Goal: Obtain resource: Download file/media

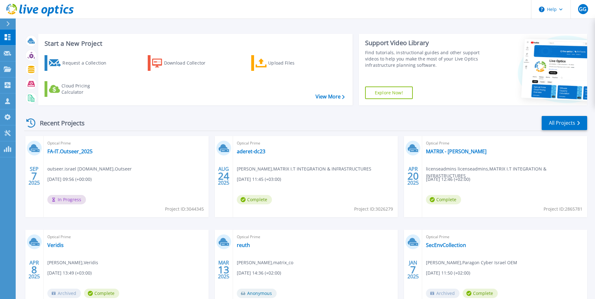
click at [72, 198] on span "In Progress" at bounding box center [66, 199] width 39 height 9
click at [67, 151] on link "FA-IT.Outseer_2025" at bounding box center [69, 151] width 45 height 6
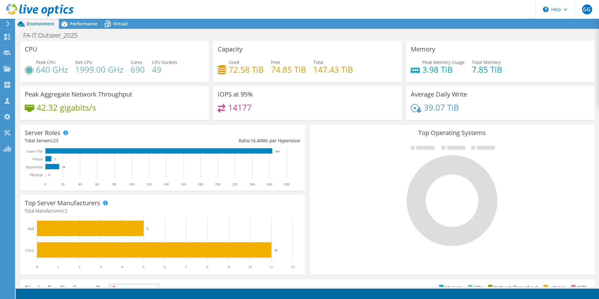
scroll to position [31, 0]
click at [82, 21] on span "Performance" at bounding box center [84, 24] width 28 height 6
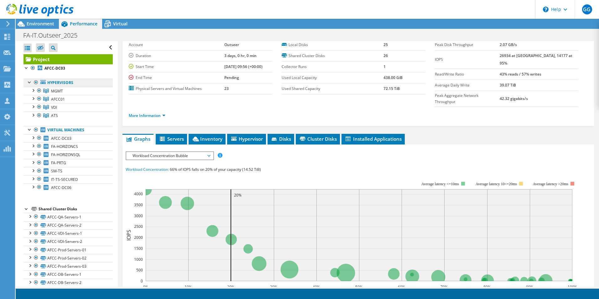
click at [59, 81] on link "Hypervisors" at bounding box center [68, 83] width 89 height 8
click at [179, 152] on span "Workload Concentration Bubble" at bounding box center [169, 156] width 81 height 8
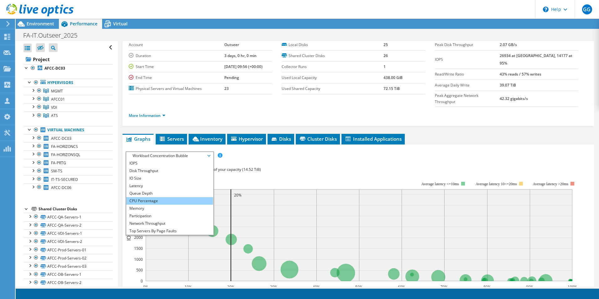
click at [146, 197] on li "CPU Percentage" at bounding box center [169, 201] width 87 height 8
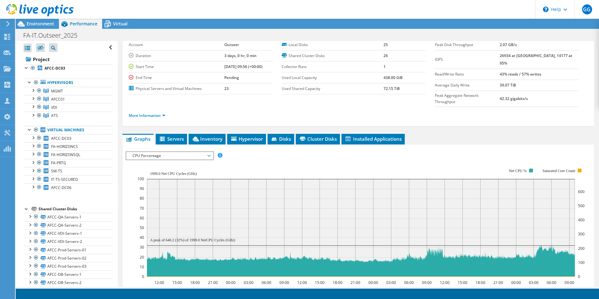
click at [150, 152] on span "CPU Percentage" at bounding box center [169, 156] width 81 height 8
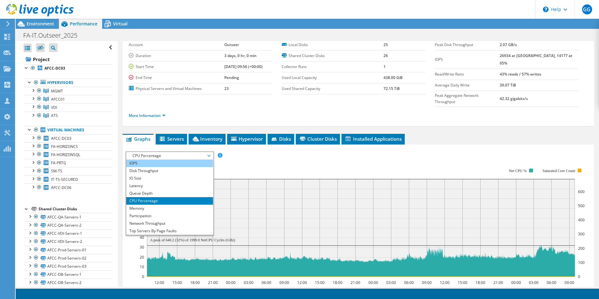
click at [147, 160] on li "IOPS" at bounding box center [169, 164] width 87 height 8
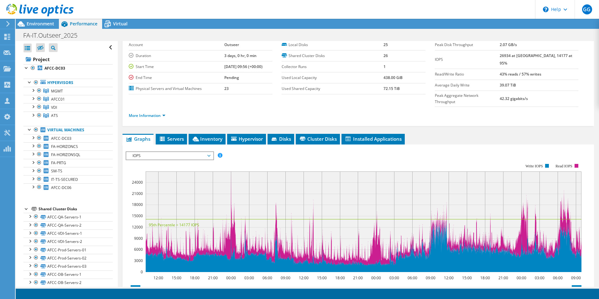
click at [148, 152] on span "IOPS" at bounding box center [169, 156] width 81 height 8
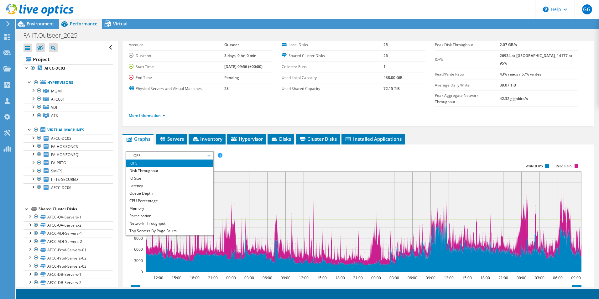
click at [283, 155] on rect at bounding box center [354, 217] width 456 height 125
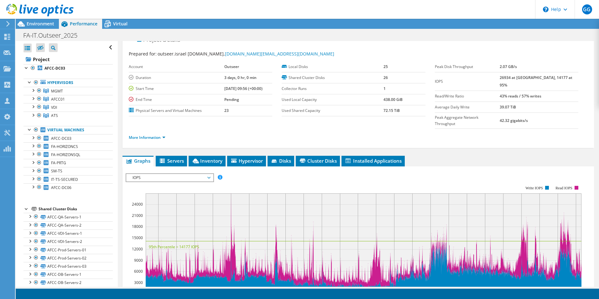
scroll to position [0, 0]
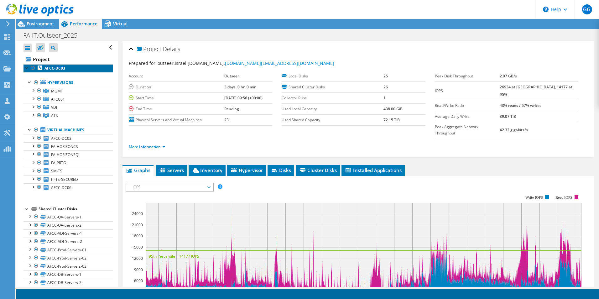
click at [51, 66] on b "AFCC-DC03" at bounding box center [55, 68] width 21 height 5
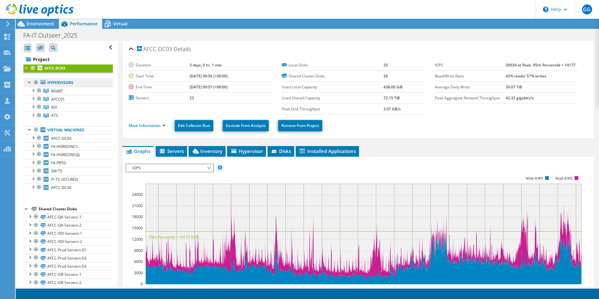
click at [60, 83] on link "Hypervisors" at bounding box center [68, 83] width 89 height 8
click at [42, 24] on span "Environment" at bounding box center [41, 24] width 28 height 6
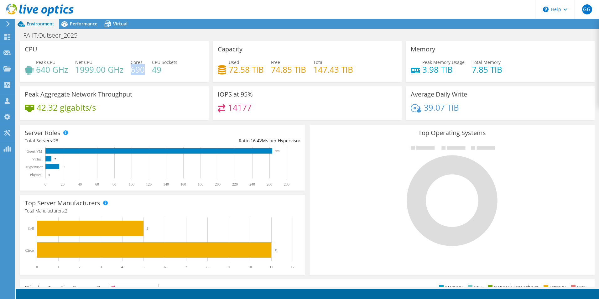
drag, startPoint x: 132, startPoint y: 69, endPoint x: 143, endPoint y: 68, distance: 11.6
click at [143, 68] on h4 "690" at bounding box center [138, 69] width 14 height 7
click at [82, 24] on span "Performance" at bounding box center [84, 24] width 28 height 6
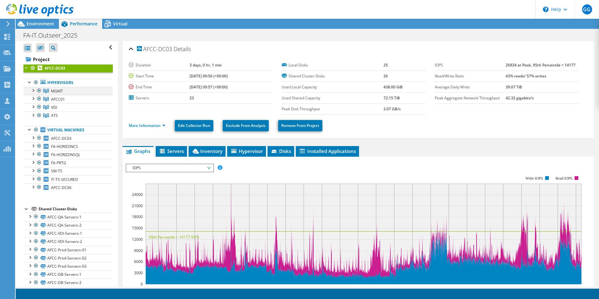
click at [33, 90] on div at bounding box center [33, 90] width 6 height 6
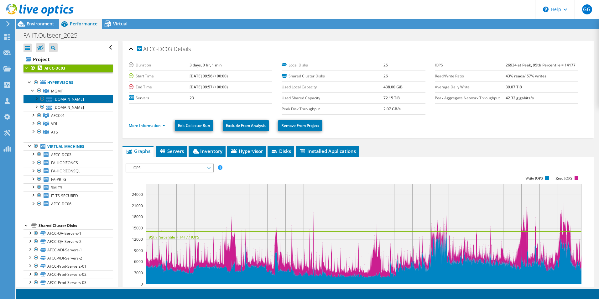
click at [66, 100] on link "fa-mgmt-esx02.rsa-otms.com" at bounding box center [68, 99] width 89 height 8
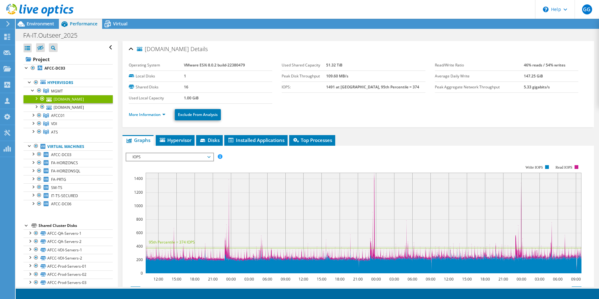
click at [157, 112] on li "More Information" at bounding box center [149, 114] width 40 height 7
click at [157, 115] on link "More Information" at bounding box center [147, 114] width 37 height 5
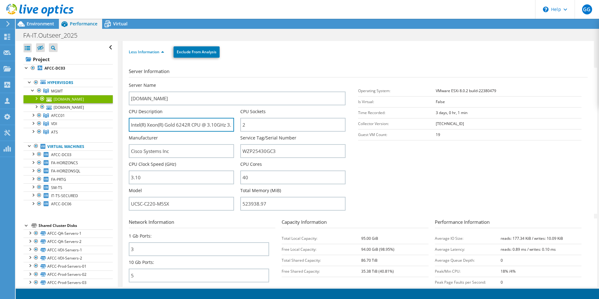
scroll to position [0, 16]
drag, startPoint x: 178, startPoint y: 123, endPoint x: 175, endPoint y: 125, distance: 3.4
click at [175, 125] on input "Intel(R) Xeon(R) Gold 6242R CPU @ 3.10GHz 3.10 GHz" at bounding box center [181, 125] width 105 height 14
click at [37, 23] on span "Environment" at bounding box center [41, 24] width 28 height 6
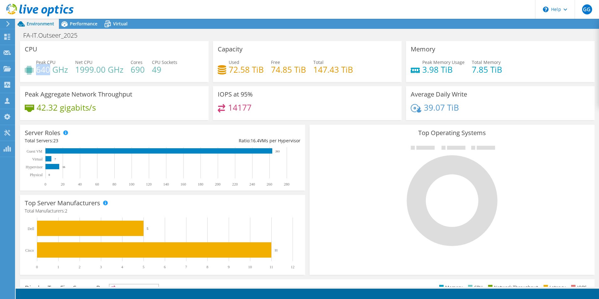
drag, startPoint x: 38, startPoint y: 70, endPoint x: 49, endPoint y: 70, distance: 11.3
click at [49, 70] on h4 "640 GHz" at bounding box center [52, 69] width 32 height 7
drag, startPoint x: 131, startPoint y: 70, endPoint x: 143, endPoint y: 71, distance: 12.0
click at [143, 71] on h4 "690" at bounding box center [138, 69] width 14 height 7
click at [73, 22] on span "Performance" at bounding box center [84, 24] width 28 height 6
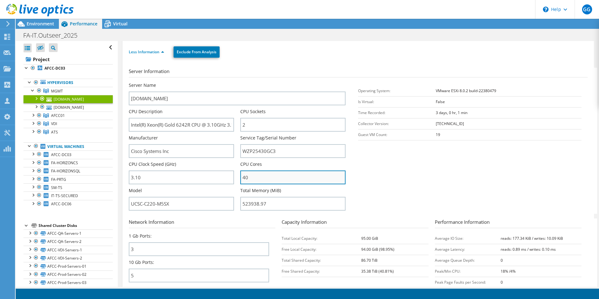
drag, startPoint x: 250, startPoint y: 178, endPoint x: 242, endPoint y: 179, distance: 7.6
click at [242, 179] on input "40" at bounding box center [292, 178] width 105 height 14
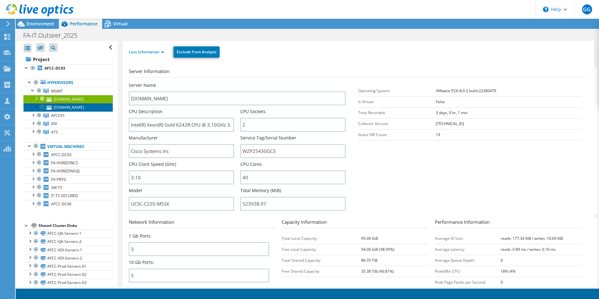
click at [60, 111] on link "fa-mgmt-esx01.rsa-otms.com" at bounding box center [68, 107] width 89 height 8
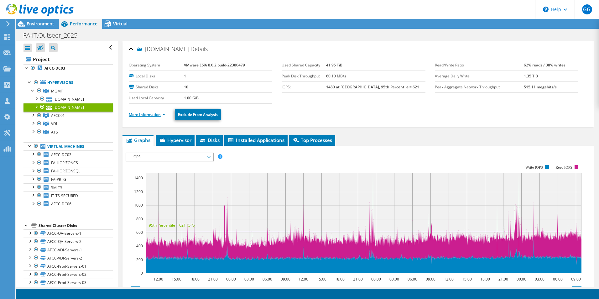
click at [138, 112] on link "More Information" at bounding box center [147, 114] width 37 height 5
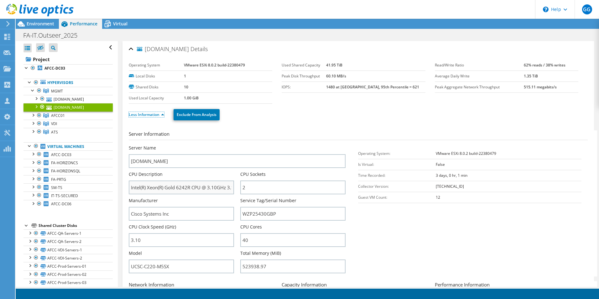
scroll to position [31, 0]
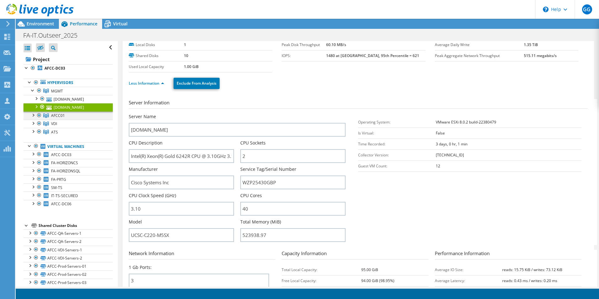
click at [33, 118] on div at bounding box center [33, 115] width 6 height 6
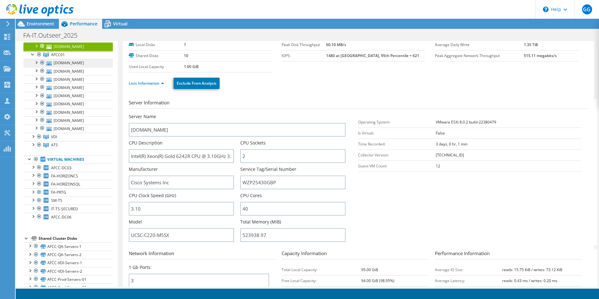
scroll to position [63, 0]
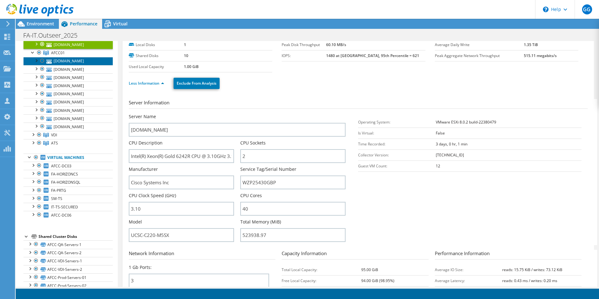
click at [72, 65] on link "afccqa-esx7-il7.rsa-otms.com" at bounding box center [68, 61] width 89 height 8
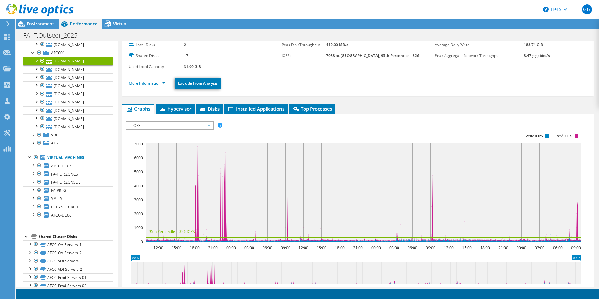
click at [155, 82] on link "More Information" at bounding box center [147, 83] width 37 height 5
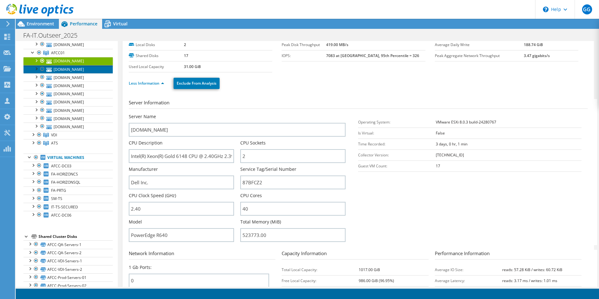
click at [67, 73] on link "afccqa-esx7-il5.rsa-otms.com" at bounding box center [68, 69] width 89 height 8
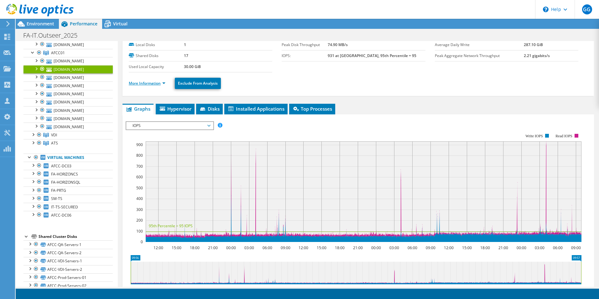
click at [155, 86] on li "More Information" at bounding box center [149, 83] width 40 height 7
click at [154, 83] on link "More Information" at bounding box center [147, 83] width 37 height 5
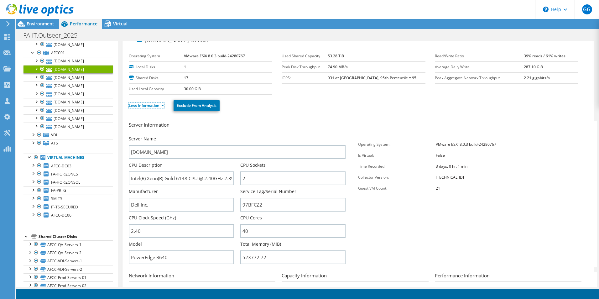
scroll to position [0, 0]
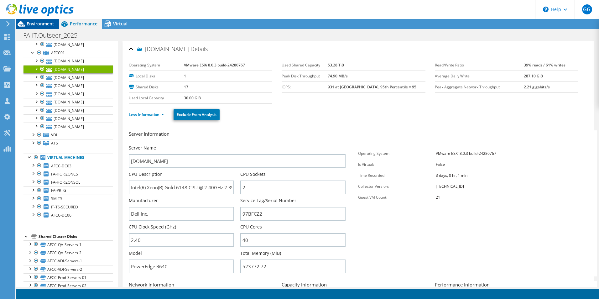
click at [52, 23] on span "Environment" at bounding box center [41, 24] width 28 height 6
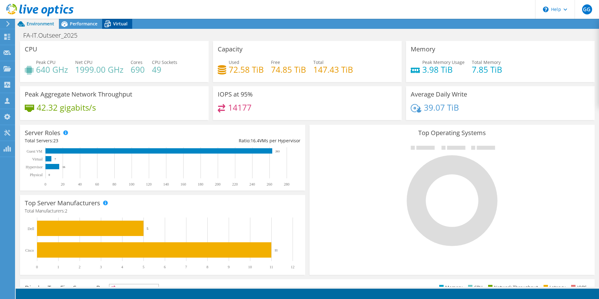
click at [126, 24] on span "Virtual" at bounding box center [120, 24] width 14 height 6
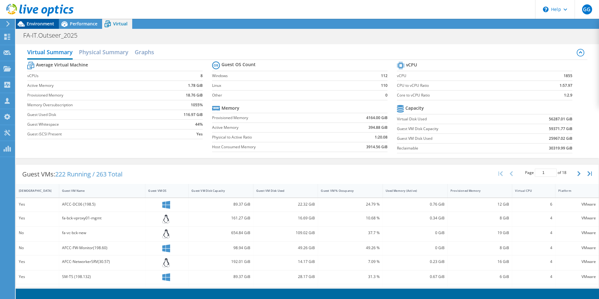
click at [35, 22] on span "Environment" at bounding box center [41, 24] width 28 height 6
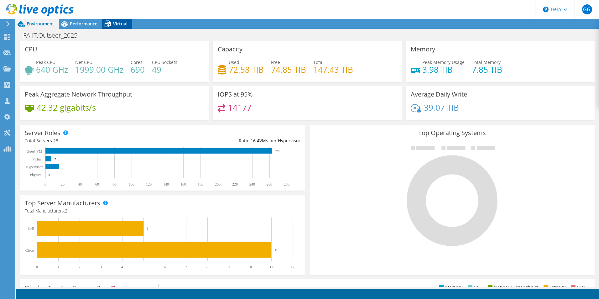
click at [124, 21] on span "Virtual" at bounding box center [120, 24] width 14 height 6
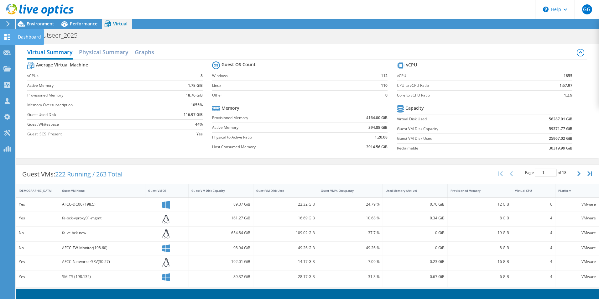
click at [7, 34] on icon at bounding box center [7, 37] width 8 height 6
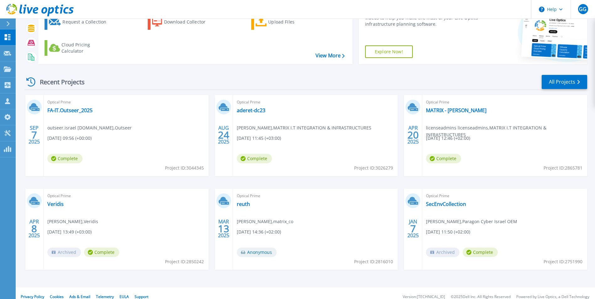
scroll to position [48, 0]
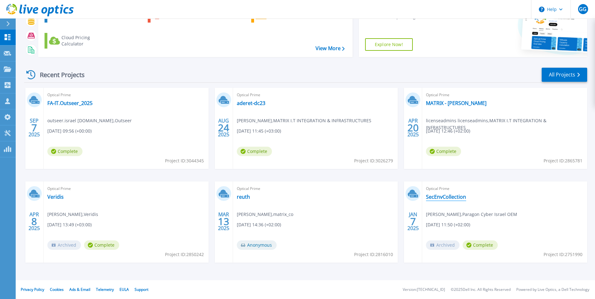
click at [450, 196] on link "SecEnvCollection" at bounding box center [446, 197] width 40 height 6
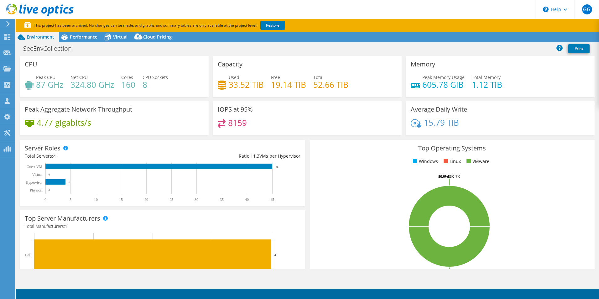
select select "EUFrankfurt"
select select "USD"
click at [5, 34] on use at bounding box center [7, 37] width 6 height 6
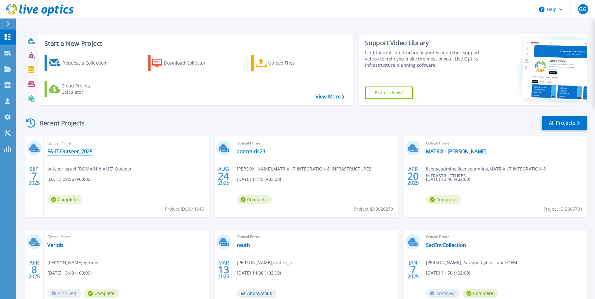
click at [64, 150] on link "FA-IT.Outseer_2025" at bounding box center [69, 151] width 45 height 6
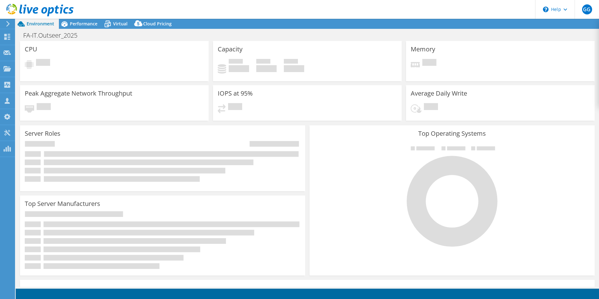
select select "USD"
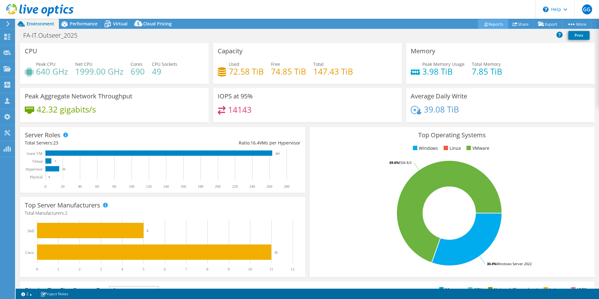
click at [491, 23] on link "Reports" at bounding box center [493, 24] width 30 height 10
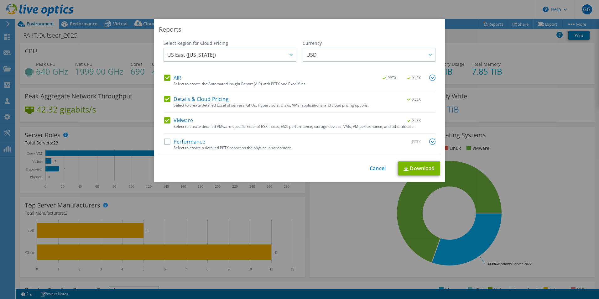
click at [165, 98] on label "Details & Cloud Pricing" at bounding box center [196, 99] width 65 height 6
click at [0, 0] on input "Details & Cloud Pricing" at bounding box center [0, 0] width 0 height 0
drag, startPoint x: 165, startPoint y: 74, endPoint x: 165, endPoint y: 78, distance: 4.1
click at [165, 78] on label "AIR" at bounding box center [172, 78] width 17 height 6
click at [0, 0] on input "AIR" at bounding box center [0, 0] width 0 height 0
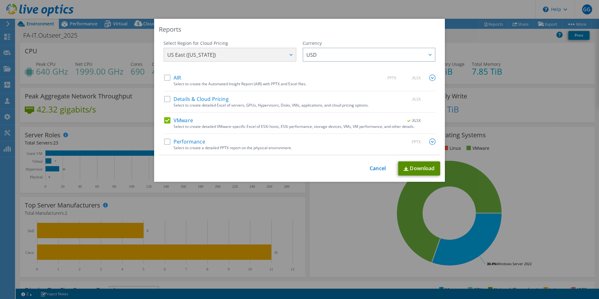
click at [417, 169] on link "Download" at bounding box center [419, 168] width 42 height 14
click at [297, 211] on div "Reports Select Region for Cloud Pricing Asia Pacific (Hong Kong) Asia Pacific (…" at bounding box center [299, 149] width 599 height 261
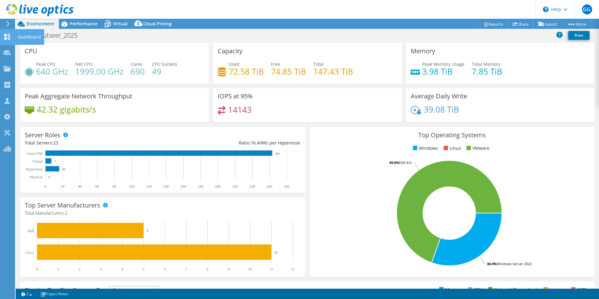
click at [8, 38] on use at bounding box center [7, 37] width 6 height 6
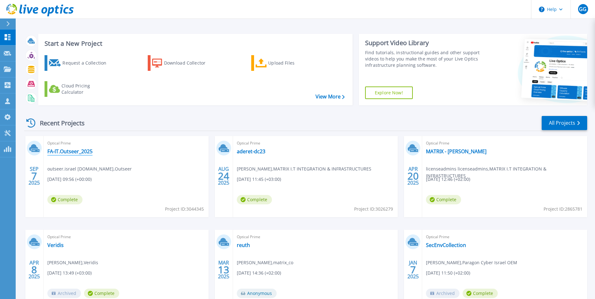
click at [71, 151] on link "FA-IT.Outseer_2025" at bounding box center [69, 151] width 45 height 6
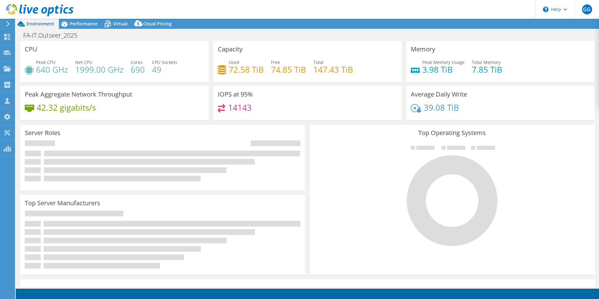
select select "USD"
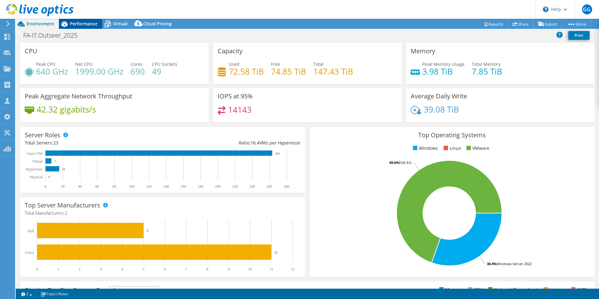
click at [88, 21] on span "Performance" at bounding box center [84, 24] width 28 height 6
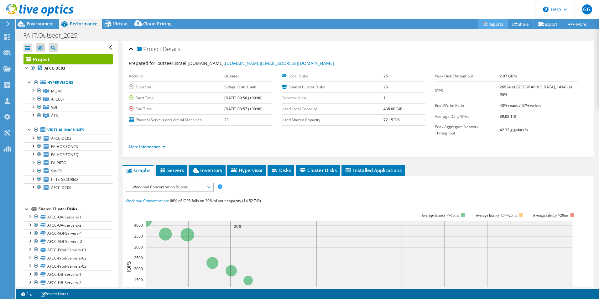
click at [494, 22] on link "Reports" at bounding box center [493, 24] width 30 height 10
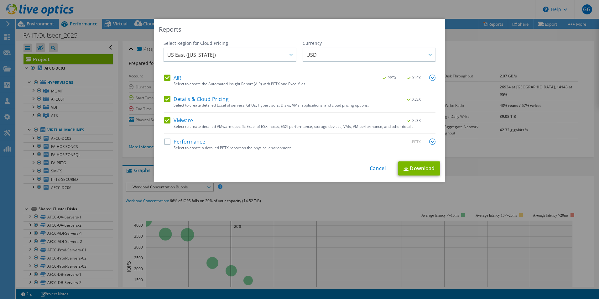
click at [165, 77] on label "AIR" at bounding box center [172, 78] width 17 height 6
click at [0, 0] on input "AIR" at bounding box center [0, 0] width 0 height 0
click at [165, 97] on label "Details & Cloud Pricing" at bounding box center [196, 99] width 65 height 6
click at [0, 0] on input "Details & Cloud Pricing" at bounding box center [0, 0] width 0 height 0
click at [416, 165] on link "Download" at bounding box center [419, 168] width 42 height 14
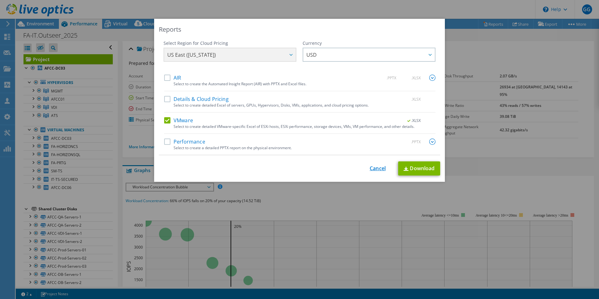
click at [377, 166] on link "Cancel" at bounding box center [378, 168] width 16 height 6
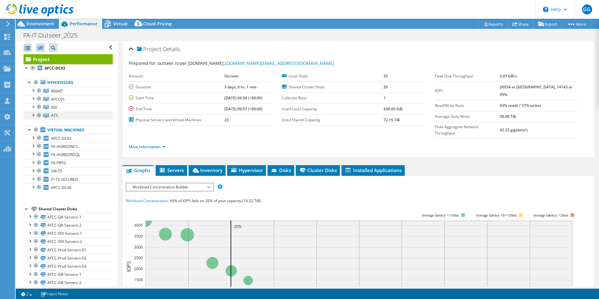
click at [32, 115] on div at bounding box center [33, 115] width 6 height 6
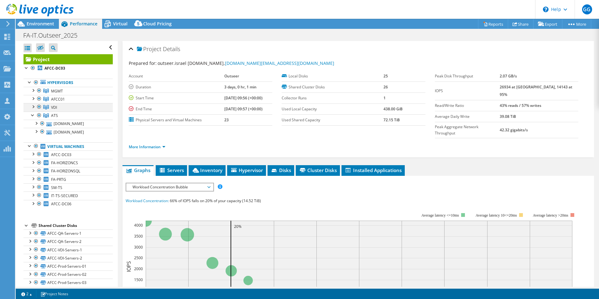
click at [34, 106] on div at bounding box center [33, 106] width 6 height 6
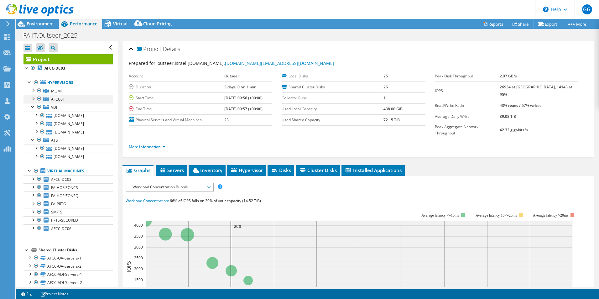
click at [33, 98] on div at bounding box center [33, 98] width 6 height 6
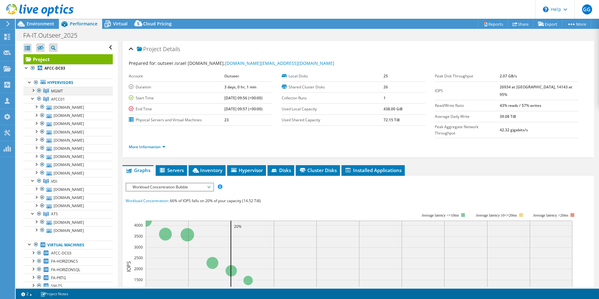
click at [31, 90] on div at bounding box center [33, 90] width 6 height 6
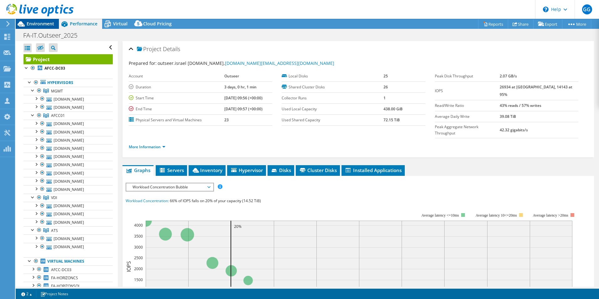
click at [42, 24] on span "Environment" at bounding box center [41, 24] width 28 height 6
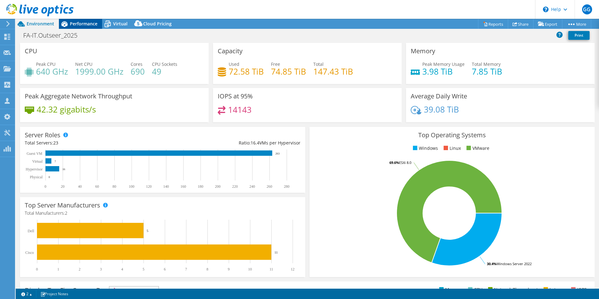
click at [94, 24] on span "Performance" at bounding box center [84, 24] width 28 height 6
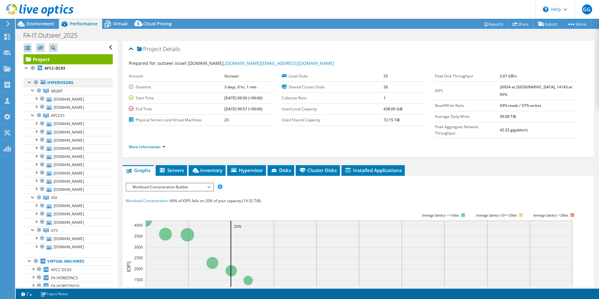
click at [28, 82] on div at bounding box center [30, 82] width 6 height 6
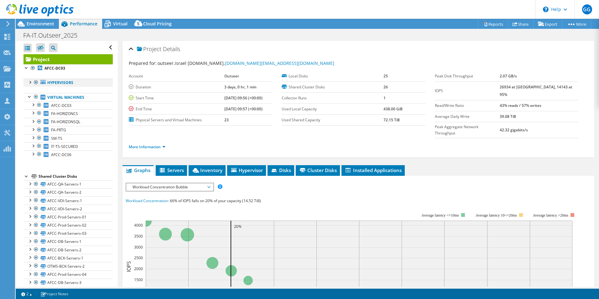
click at [30, 80] on div at bounding box center [30, 82] width 6 height 6
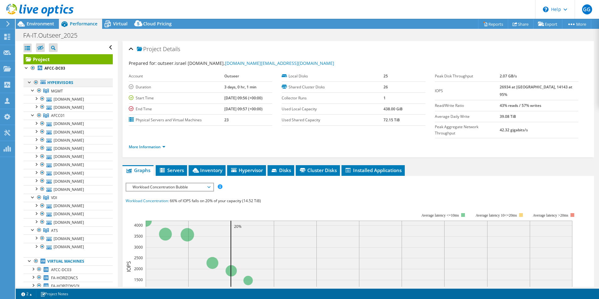
click at [29, 81] on div at bounding box center [30, 82] width 6 height 6
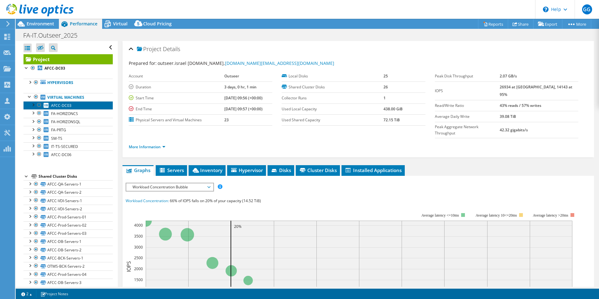
click at [69, 104] on span "AFCC-DC03" at bounding box center [61, 105] width 20 height 5
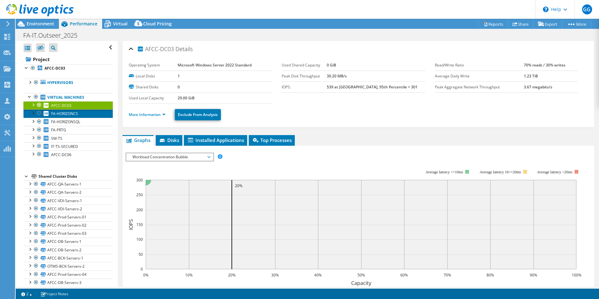
click at [64, 112] on span "FA-HORIZONCS" at bounding box center [64, 113] width 27 height 5
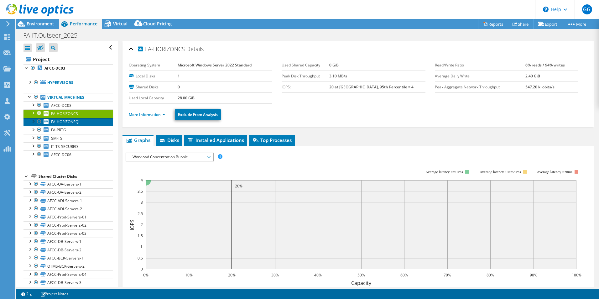
click at [71, 123] on span "FA-HORIZONSQL" at bounding box center [65, 121] width 29 height 5
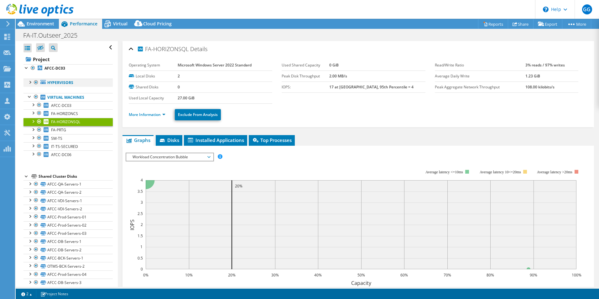
click at [30, 81] on div at bounding box center [30, 82] width 6 height 6
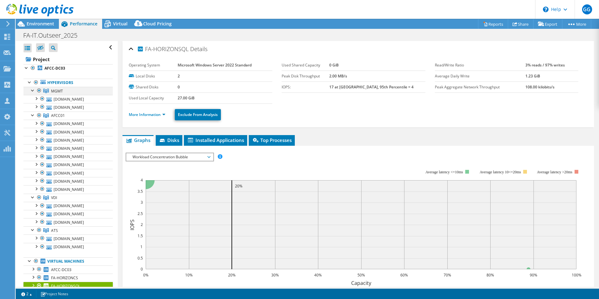
click at [33, 89] on div at bounding box center [33, 90] width 6 height 6
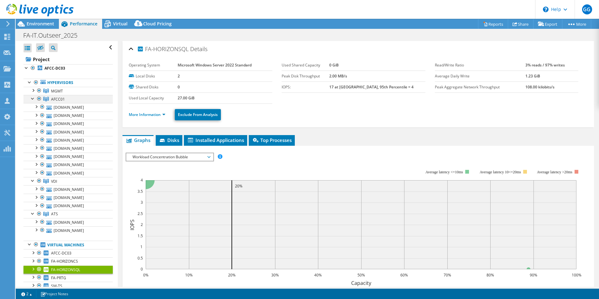
click at [33, 99] on div at bounding box center [33, 98] width 6 height 6
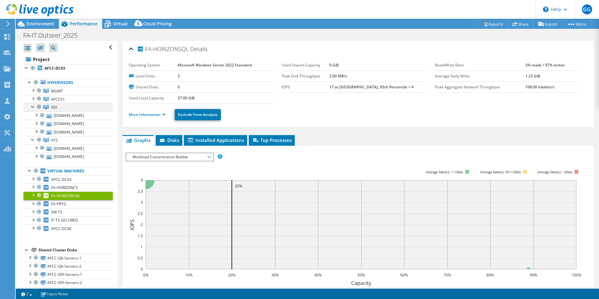
click at [32, 107] on div at bounding box center [33, 106] width 6 height 6
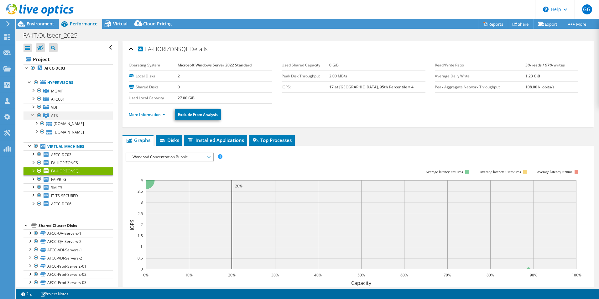
click at [32, 116] on div at bounding box center [33, 115] width 6 height 6
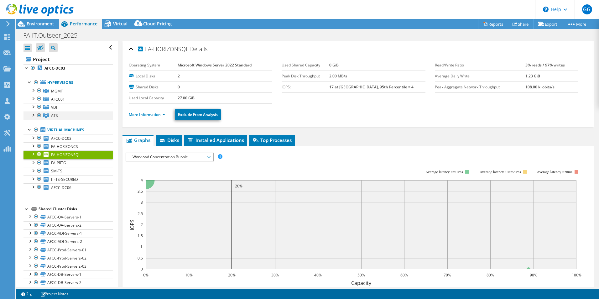
click at [33, 115] on div at bounding box center [33, 115] width 6 height 6
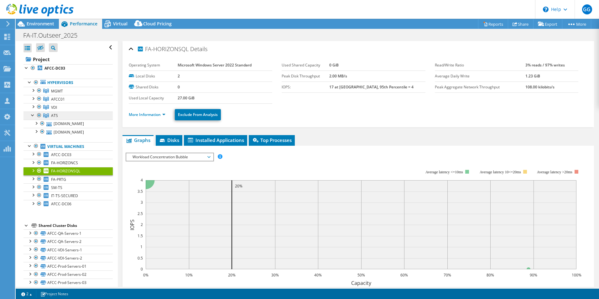
click at [55, 116] on span "ATS" at bounding box center [54, 115] width 7 height 5
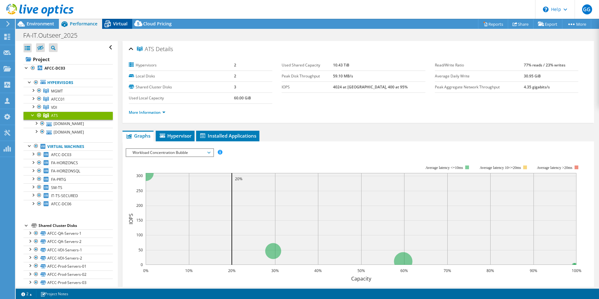
click at [121, 22] on span "Virtual" at bounding box center [120, 24] width 14 height 6
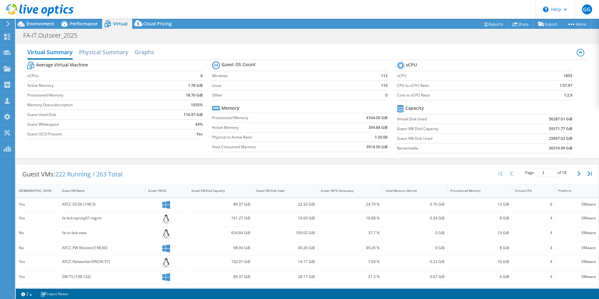
click at [382, 75] on b "112" at bounding box center [384, 76] width 7 height 6
click at [374, 76] on td "112" at bounding box center [376, 76] width 23 height 10
drag, startPoint x: 377, startPoint y: 75, endPoint x: 384, endPoint y: 88, distance: 14.7
click at [384, 88] on tbody "Guest OS Count Windows 112 Linux 110 Other 0" at bounding box center [300, 80] width 176 height 40
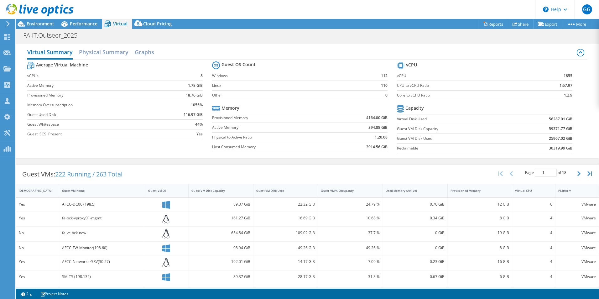
drag, startPoint x: 384, startPoint y: 88, endPoint x: 378, endPoint y: 76, distance: 13.5
click at [378, 76] on td "112" at bounding box center [376, 76] width 23 height 10
drag, startPoint x: 378, startPoint y: 76, endPoint x: 382, endPoint y: 86, distance: 10.0
click at [382, 86] on b "110" at bounding box center [384, 85] width 7 height 6
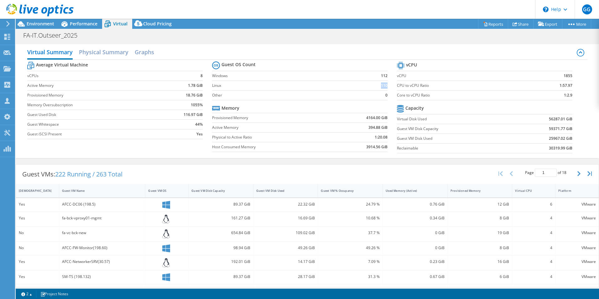
click at [382, 86] on b "110" at bounding box center [384, 85] width 7 height 6
click at [87, 24] on span "Performance" at bounding box center [84, 24] width 28 height 6
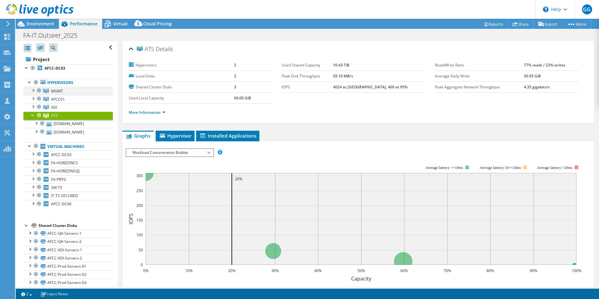
click at [35, 91] on div at bounding box center [33, 90] width 6 height 6
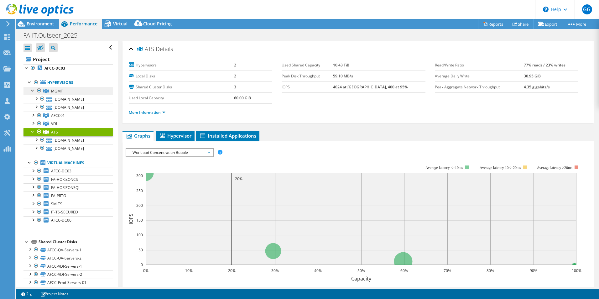
click at [59, 90] on span "MGMT" at bounding box center [57, 90] width 12 height 5
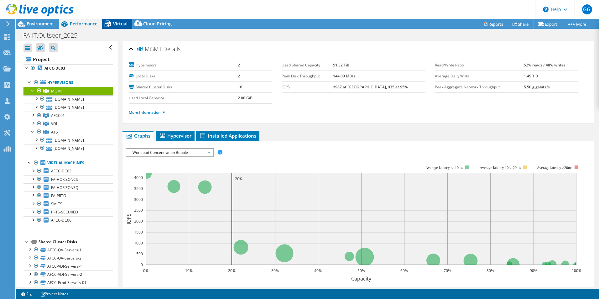
click at [124, 23] on span "Virtual" at bounding box center [120, 24] width 14 height 6
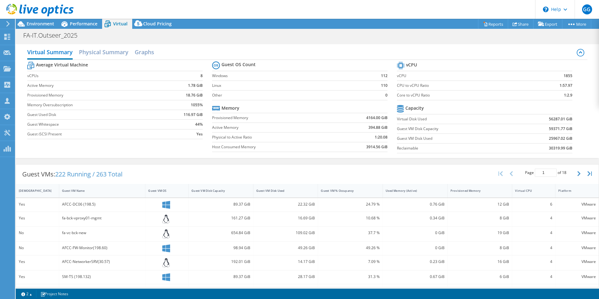
click at [375, 74] on td "112" at bounding box center [376, 76] width 23 height 10
click at [79, 23] on span "Performance" at bounding box center [84, 24] width 28 height 6
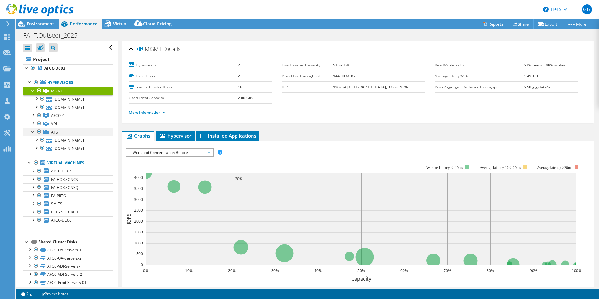
click at [32, 134] on div at bounding box center [33, 131] width 6 height 6
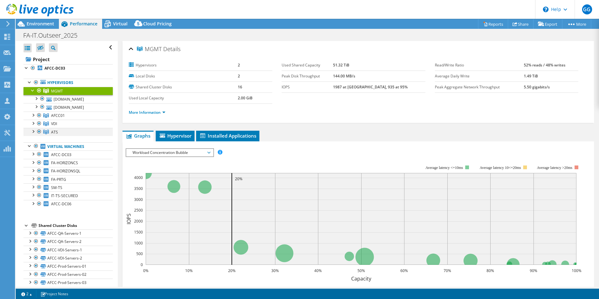
click at [39, 135] on div at bounding box center [39, 132] width 6 height 8
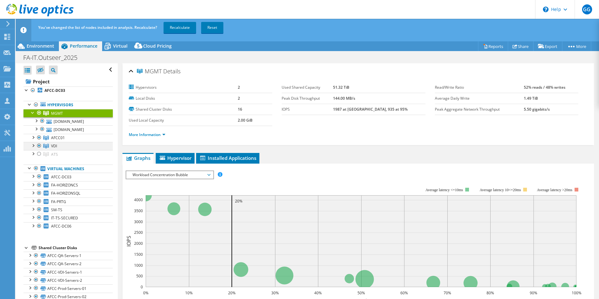
click at [39, 150] on div at bounding box center [39, 146] width 6 height 8
click at [39, 141] on div at bounding box center [39, 138] width 6 height 8
click at [183, 26] on link "Recalculate" at bounding box center [180, 27] width 33 height 11
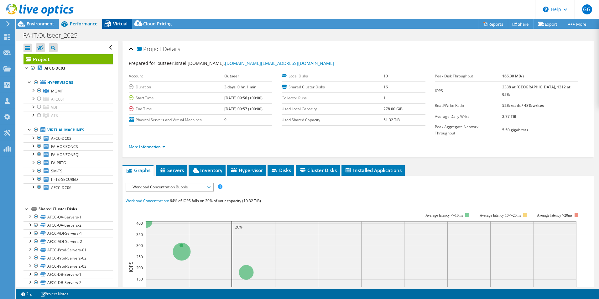
click at [121, 22] on span "Virtual" at bounding box center [120, 24] width 14 height 6
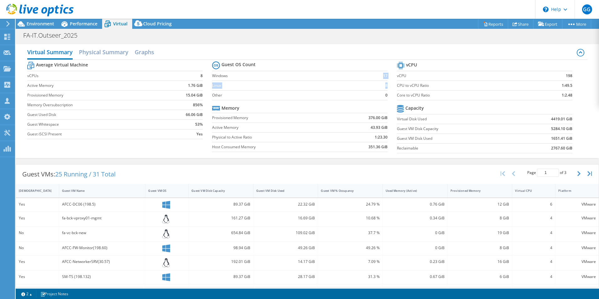
drag, startPoint x: 381, startPoint y: 76, endPoint x: 384, endPoint y: 83, distance: 8.1
click at [384, 83] on tbody "Guest OS Count Windows 17 Linux 8 Other 0" at bounding box center [300, 80] width 176 height 40
click at [94, 22] on span "Performance" at bounding box center [84, 24] width 28 height 6
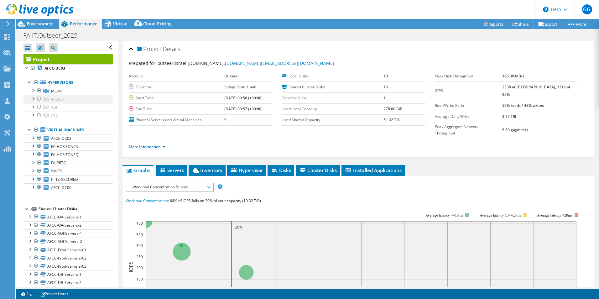
click at [39, 99] on div at bounding box center [39, 99] width 6 height 8
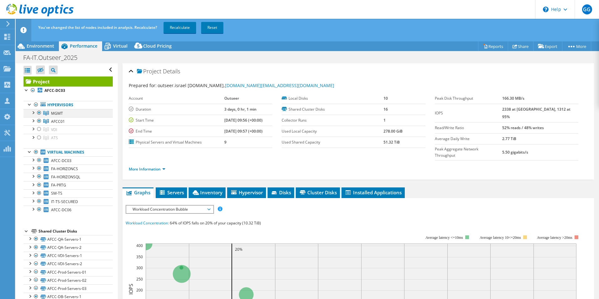
click at [39, 112] on div at bounding box center [39, 113] width 6 height 8
click at [179, 24] on link "Recalculate" at bounding box center [180, 27] width 33 height 11
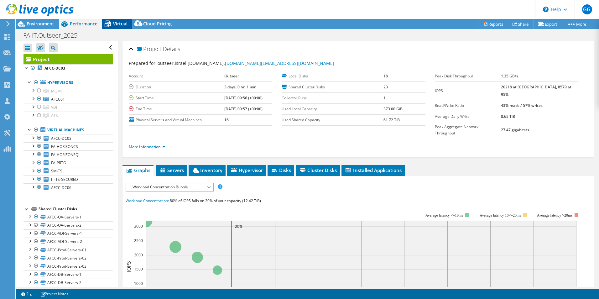
click at [124, 22] on span "Virtual" at bounding box center [120, 24] width 14 height 6
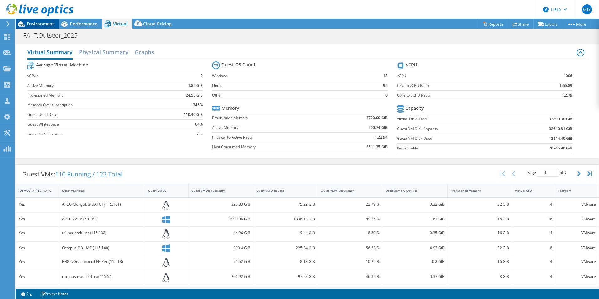
click at [41, 26] on span "Environment" at bounding box center [41, 24] width 28 height 6
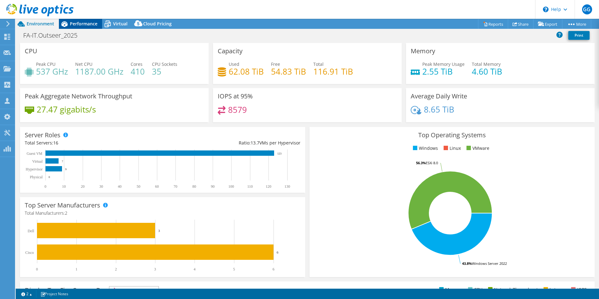
click at [82, 22] on span "Performance" at bounding box center [84, 24] width 28 height 6
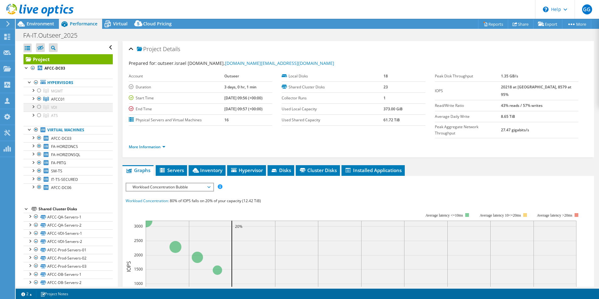
click at [39, 107] on div at bounding box center [39, 107] width 6 height 8
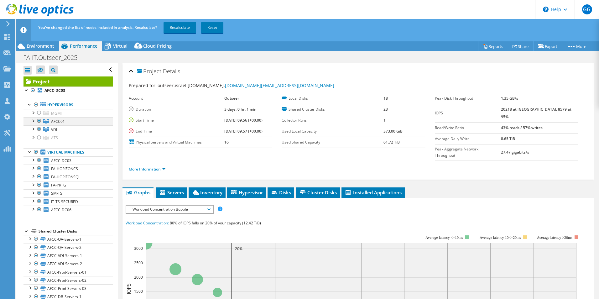
click at [39, 119] on div at bounding box center [39, 121] width 6 height 8
click at [181, 26] on link "Recalculate" at bounding box center [180, 27] width 33 height 11
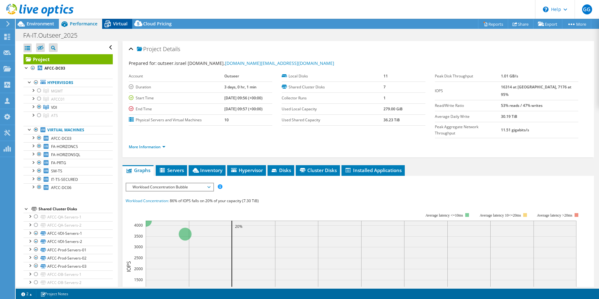
click at [118, 21] on span "Virtual" at bounding box center [120, 24] width 14 height 6
